Goal: Find specific page/section: Find specific page/section

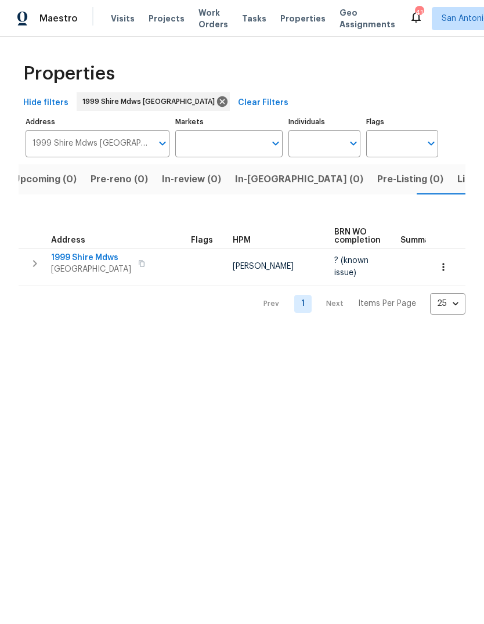
scroll to position [0, 19]
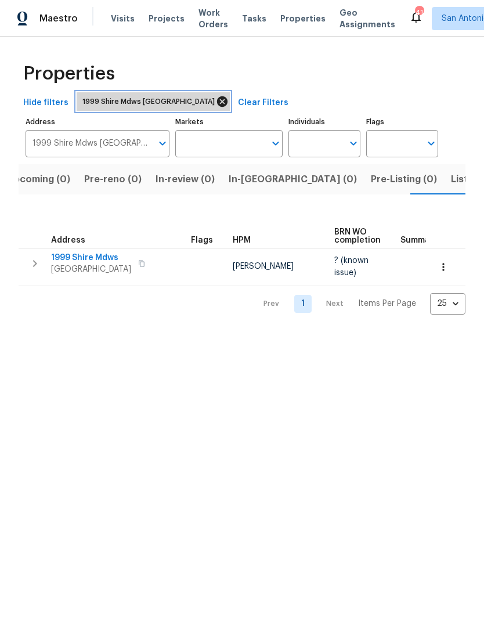
click at [225, 99] on icon at bounding box center [222, 101] width 10 height 10
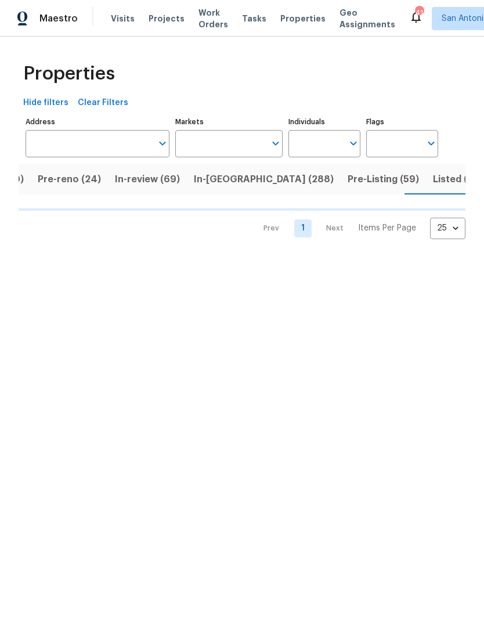
scroll to position [0, 85]
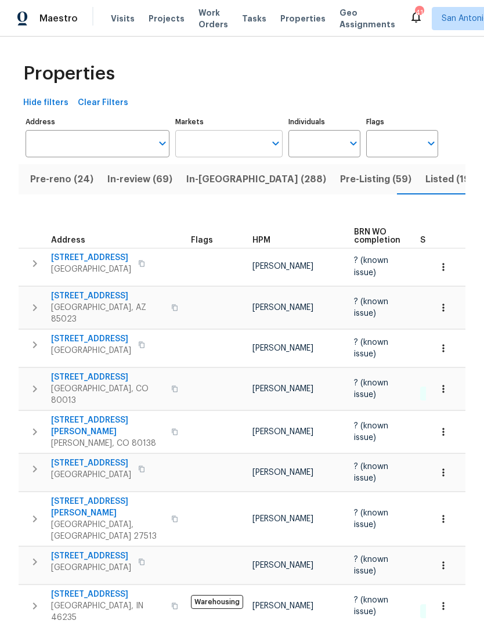
click at [262, 143] on input "Markets" at bounding box center [220, 143] width 91 height 27
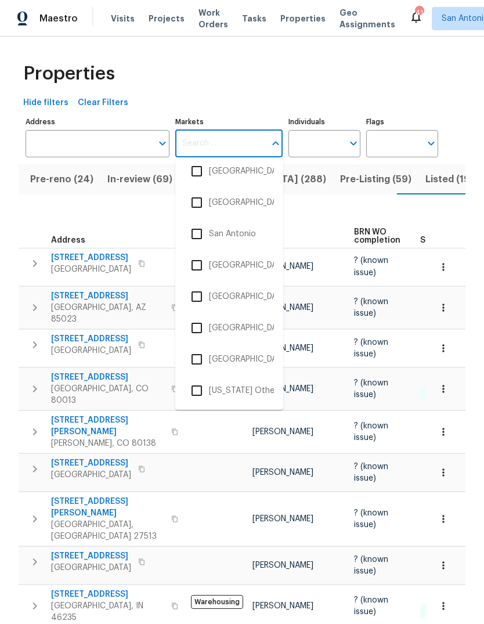
scroll to position [3367, 0]
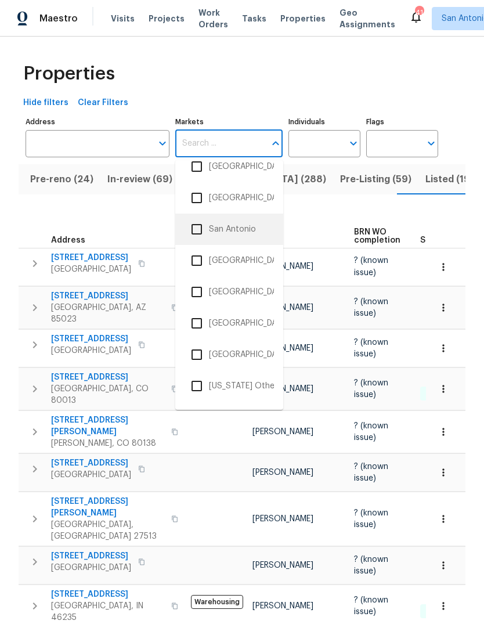
click at [197, 230] on input "checkbox" at bounding box center [197, 229] width 24 height 24
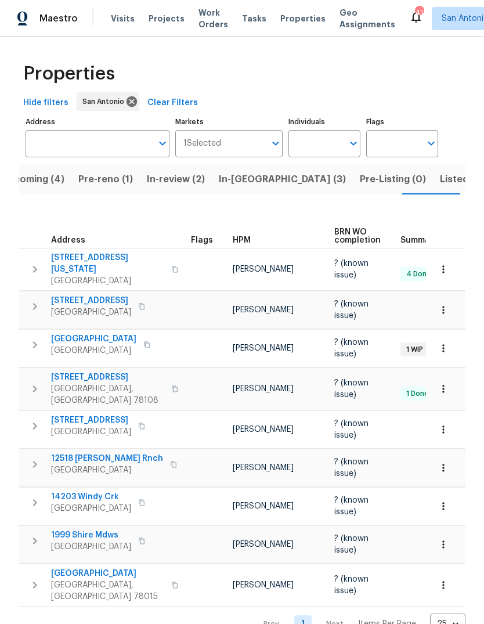
click at [186, 171] on button "In-review (2)" at bounding box center [176, 179] width 72 height 30
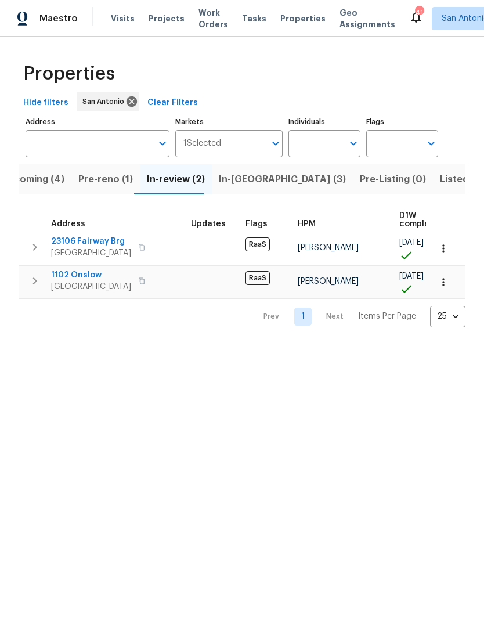
click at [98, 185] on span "Pre-reno (1)" at bounding box center [105, 179] width 55 height 16
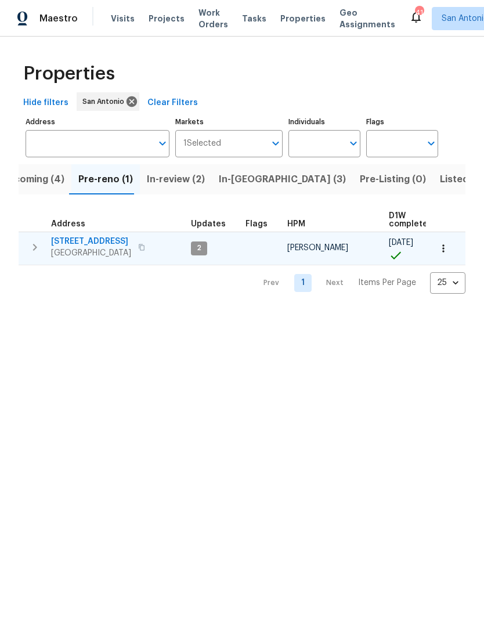
click at [93, 245] on span "[STREET_ADDRESS]" at bounding box center [91, 242] width 80 height 12
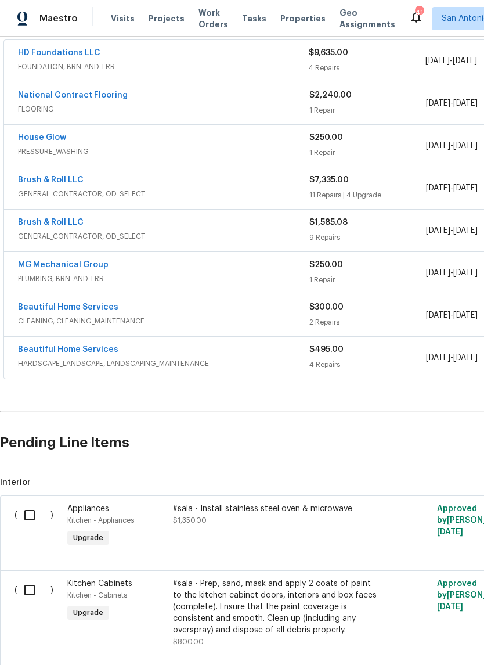
scroll to position [220, 0]
